Goal: Ask a question

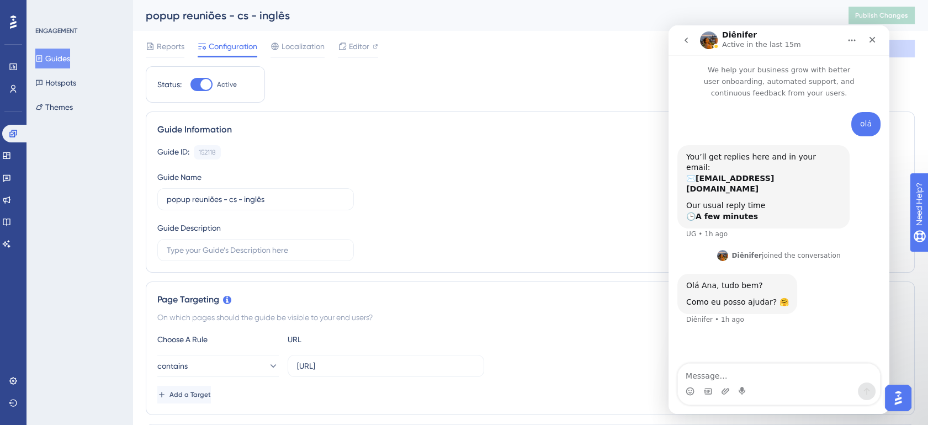
click at [738, 379] on textarea "Message…" at bounding box center [779, 373] width 202 height 19
type textarea "ola, Diênifer"
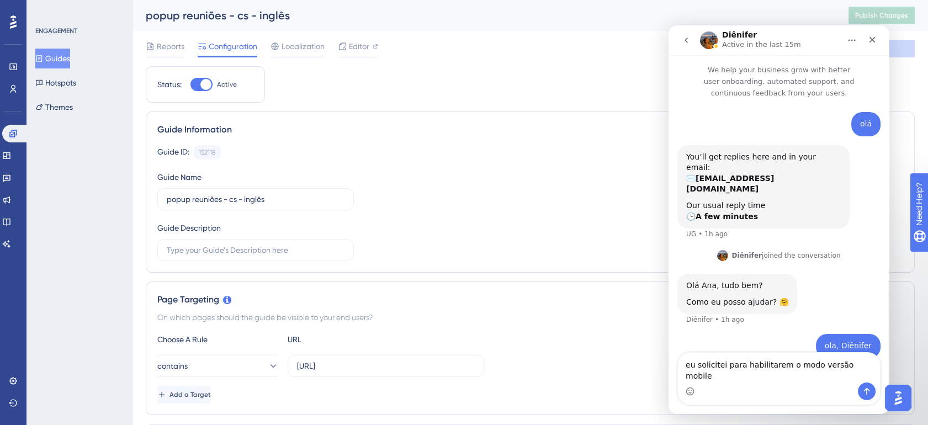
type textarea "eu solicitei para habilitarem o modo versão mobile"
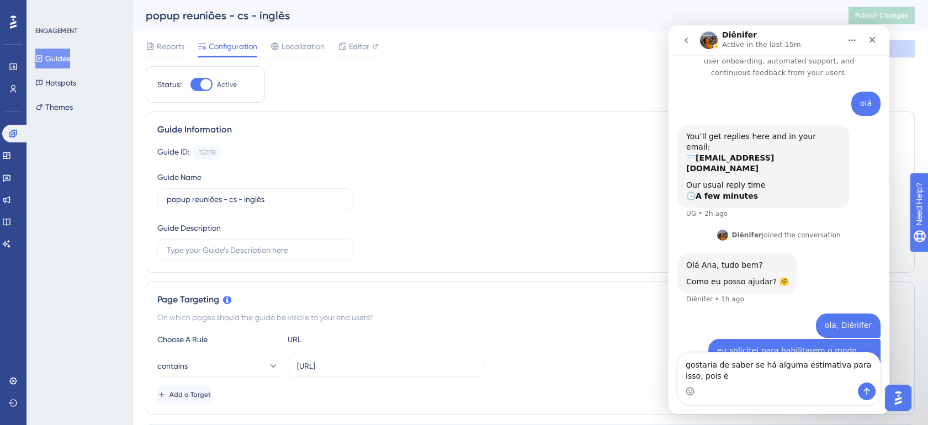
scroll to position [31, 0]
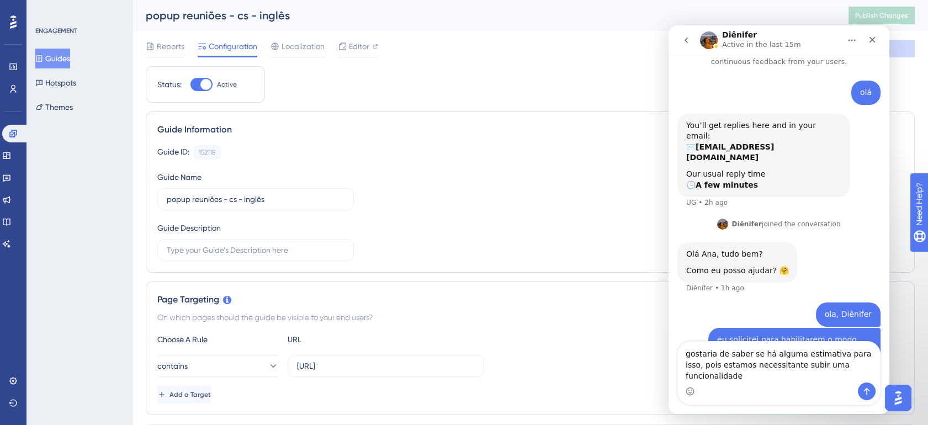
type textarea "gostaria de saber se há alguma estimativa para isso, pois estamos necessitante …"
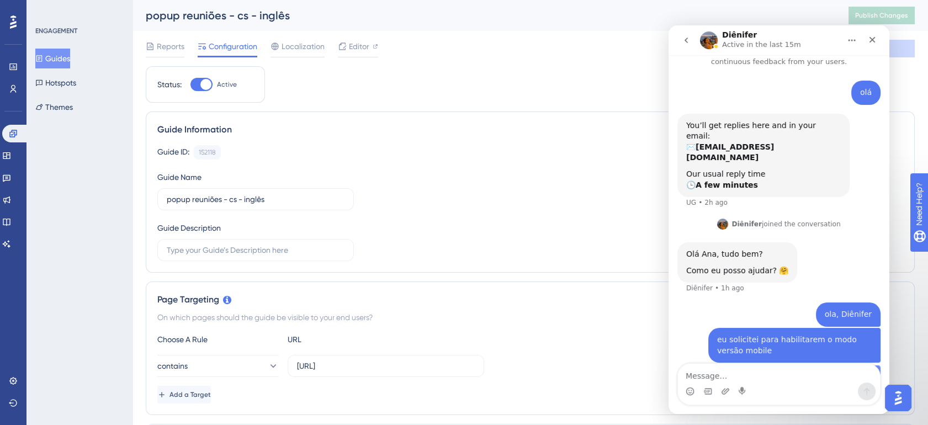
scroll to position [67, 0]
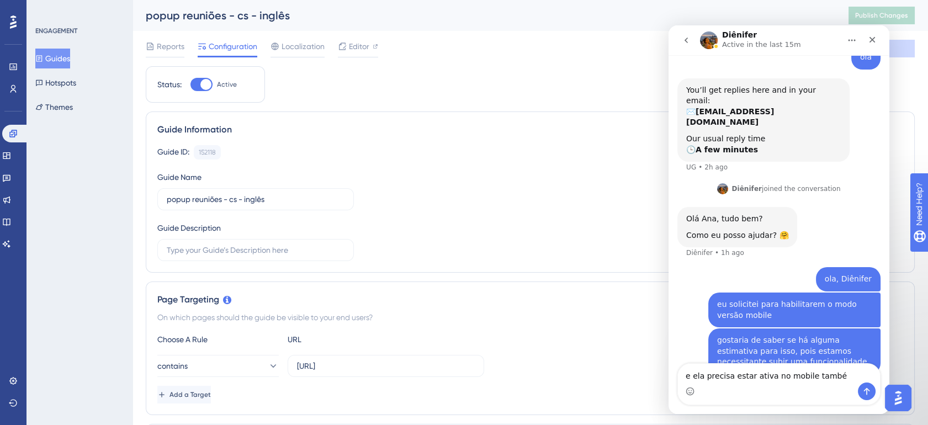
type textarea "e ela precisa estar ativa no mobile também"
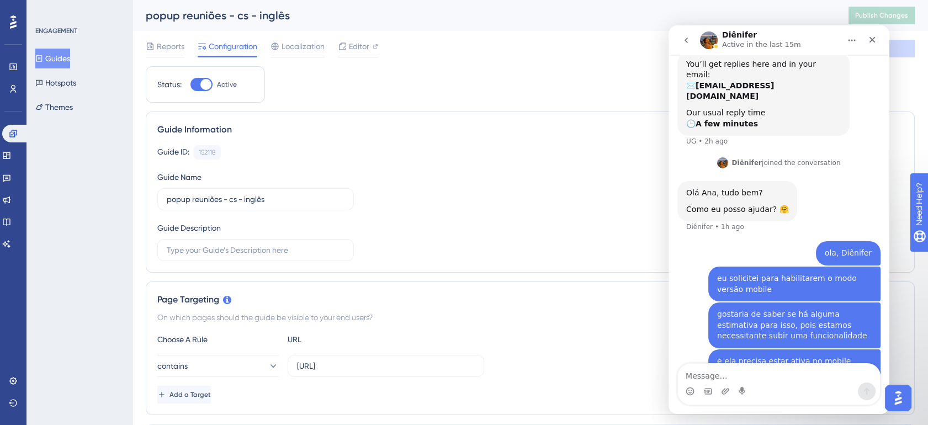
click at [544, 194] on div "Guide ID: 152118 Copy Guide Name popup reuniões - cs - inglês Guide Description" at bounding box center [530, 203] width 746 height 116
click at [760, 381] on textarea "Message…" at bounding box center [779, 373] width 202 height 19
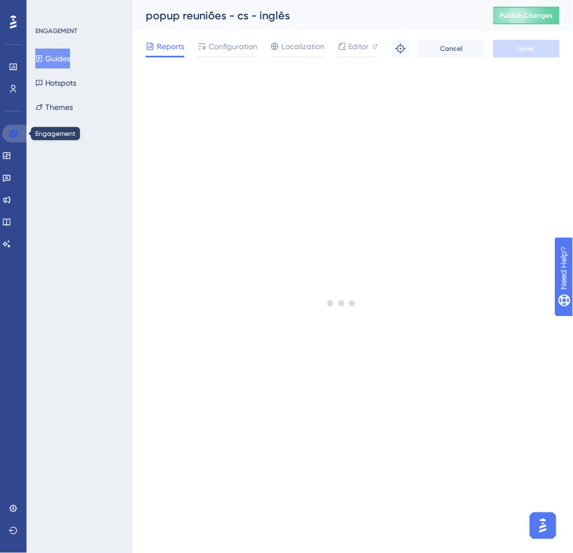
drag, startPoint x: 13, startPoint y: 136, endPoint x: 11, endPoint y: 142, distance: 6.8
click at [13, 136] on icon at bounding box center [13, 133] width 9 height 9
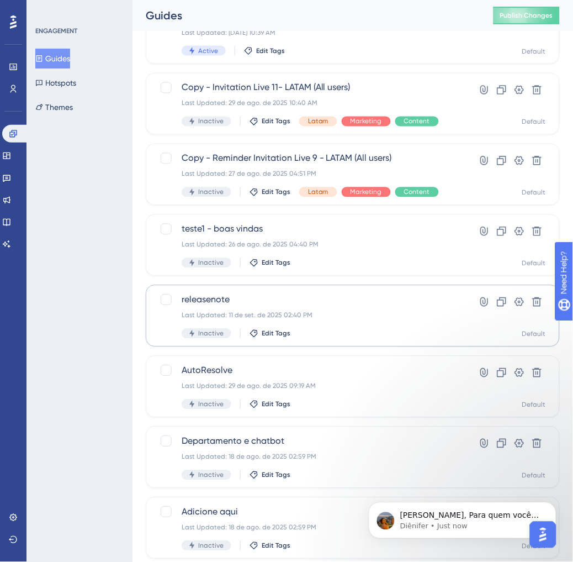
scroll to position [245, 0]
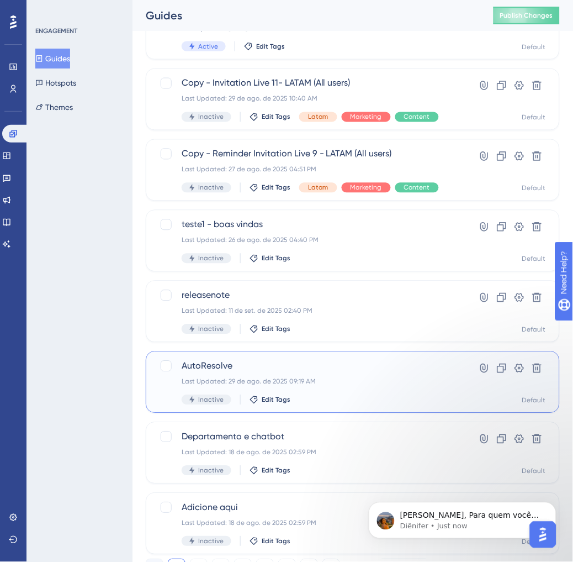
click at [373, 388] on div "AutoResolve Last Updated: 29 de ago. de 2025 09:19 AM Inactive Edit Tags" at bounding box center [309, 381] width 254 height 45
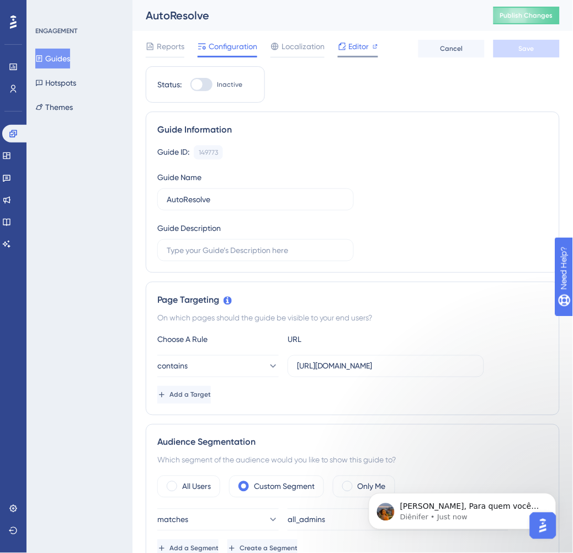
click at [365, 48] on span "Editor" at bounding box center [359, 46] width 20 height 13
